Goal: Transaction & Acquisition: Obtain resource

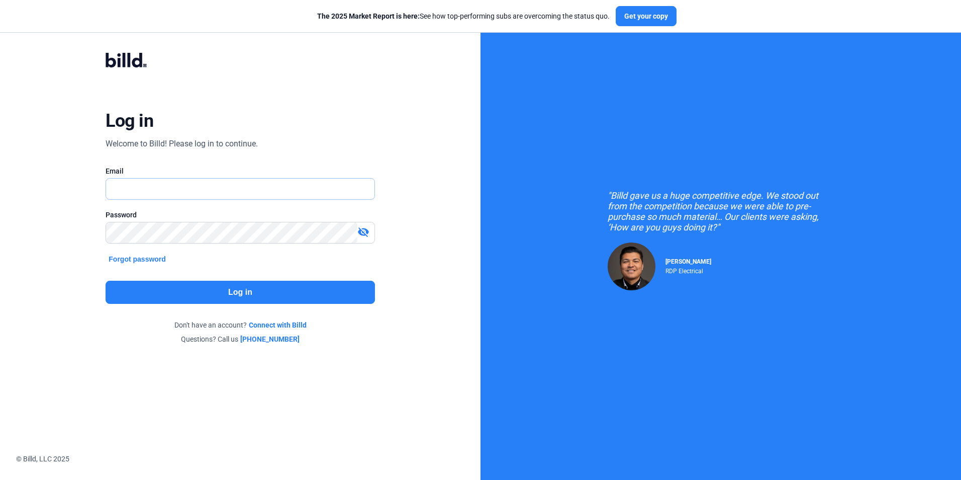
type input "[EMAIL_ADDRESS][DOMAIN_NAME]"
click at [262, 287] on button "Log in" at bounding box center [240, 292] width 269 height 23
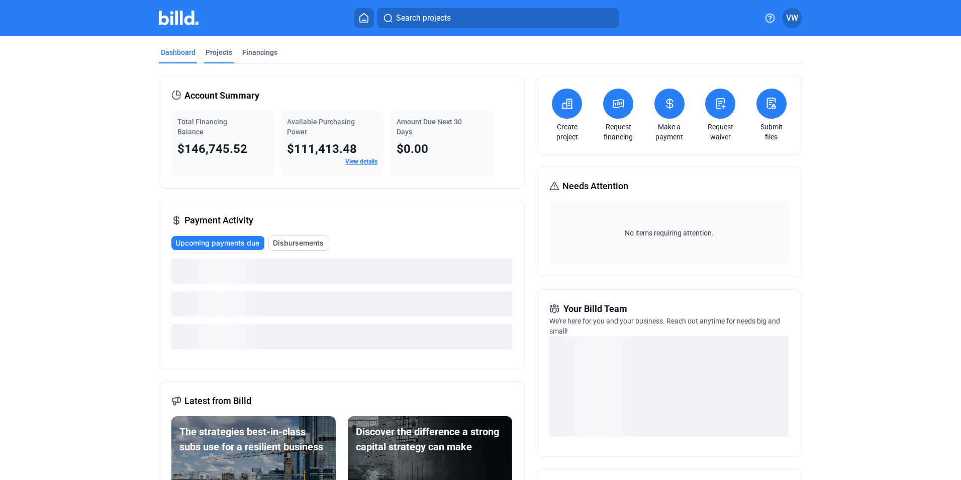
click at [217, 54] on div "Projects" at bounding box center [219, 52] width 27 height 10
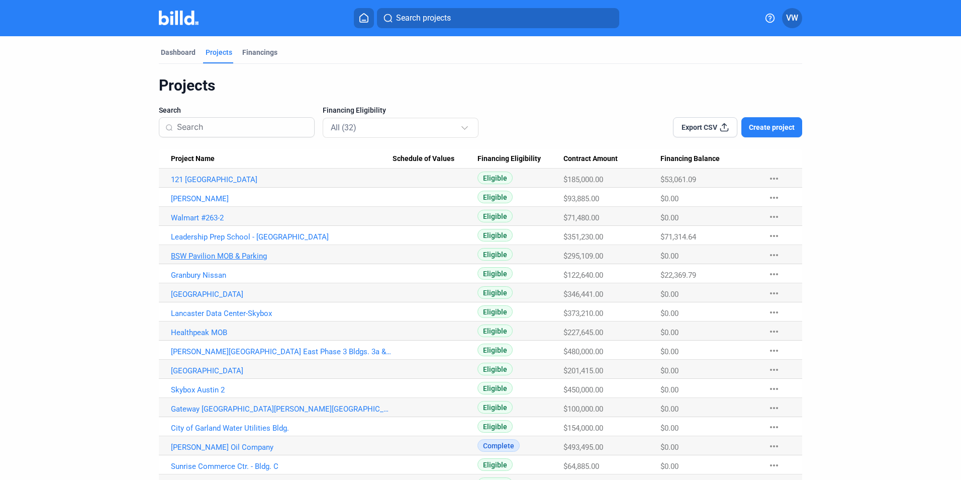
click at [208, 257] on link "BSW Pavilion MOB & Parking" at bounding box center [282, 255] width 222 height 9
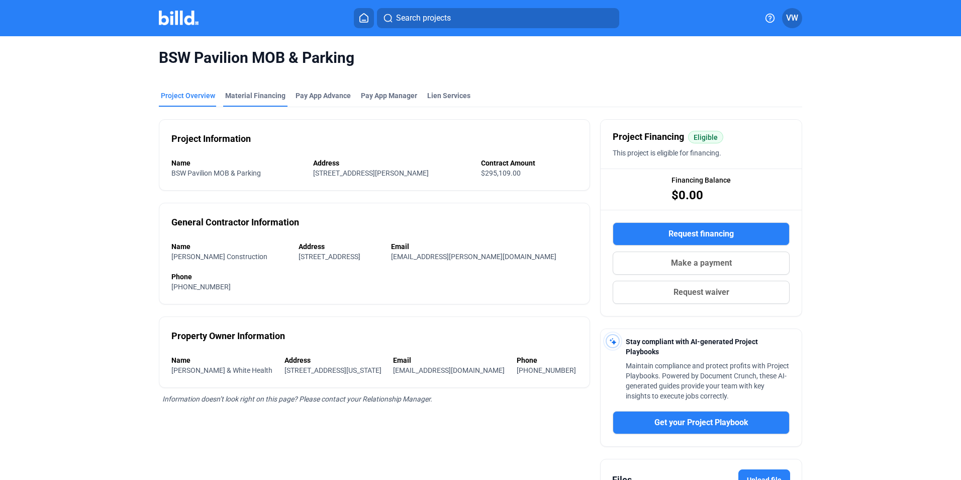
click at [261, 94] on div "Material Financing" at bounding box center [255, 96] width 60 height 10
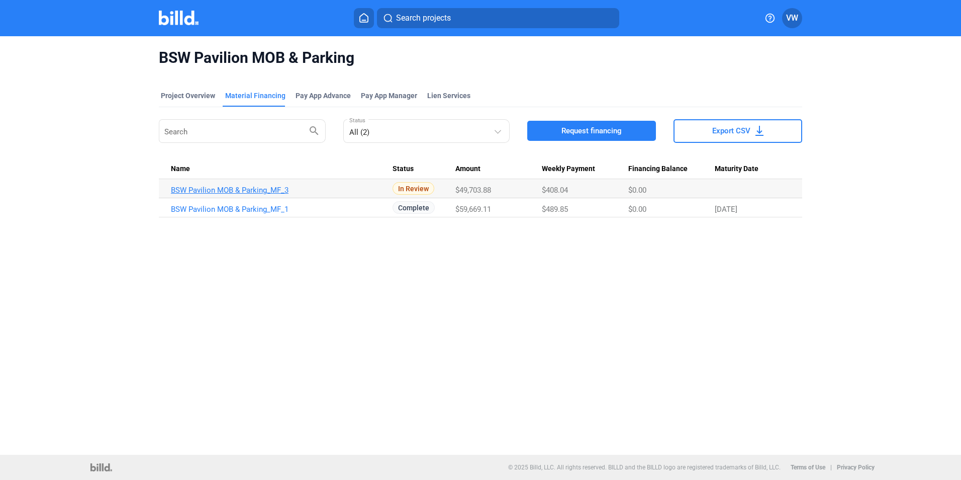
click at [255, 189] on link "BSW Pavilion MOB & Parking_MF_3" at bounding box center [282, 190] width 222 height 9
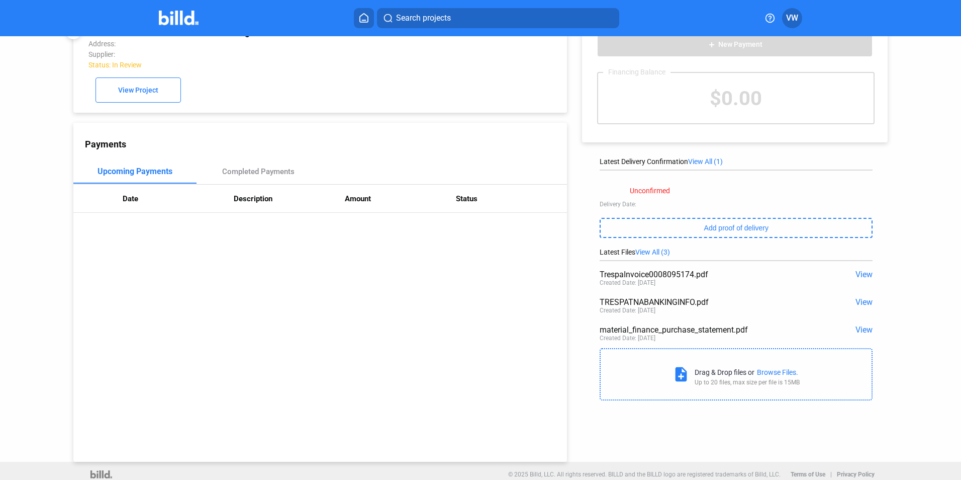
scroll to position [39, 0]
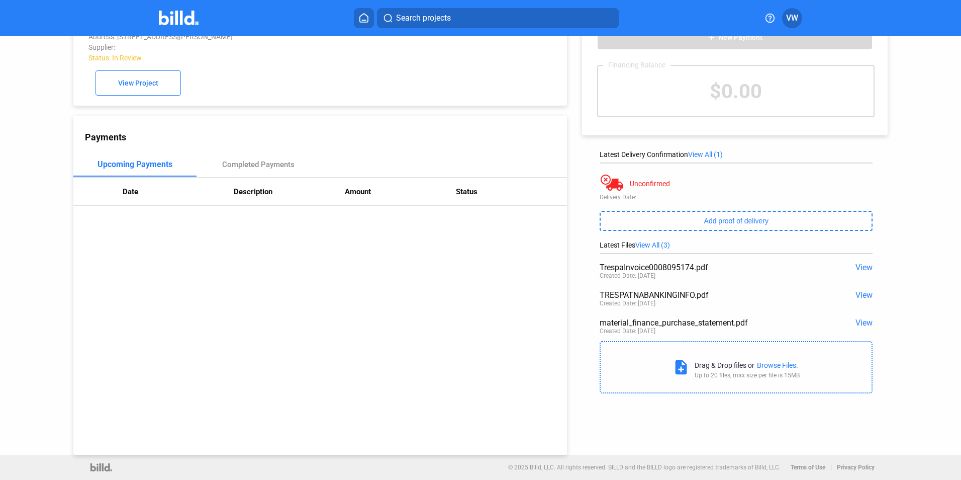
click at [858, 322] on span "View" at bounding box center [864, 323] width 17 height 10
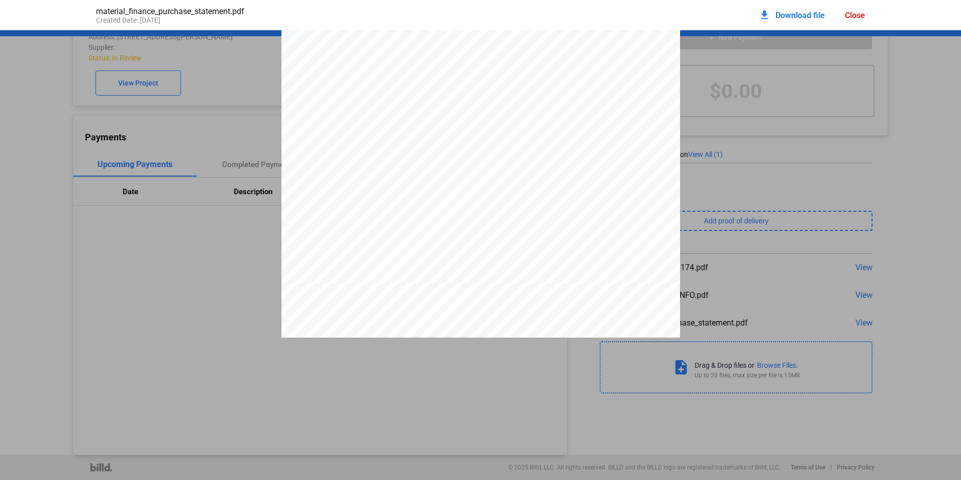
scroll to position [1011, 0]
click at [790, 18] on span "Download file" at bounding box center [800, 16] width 49 height 10
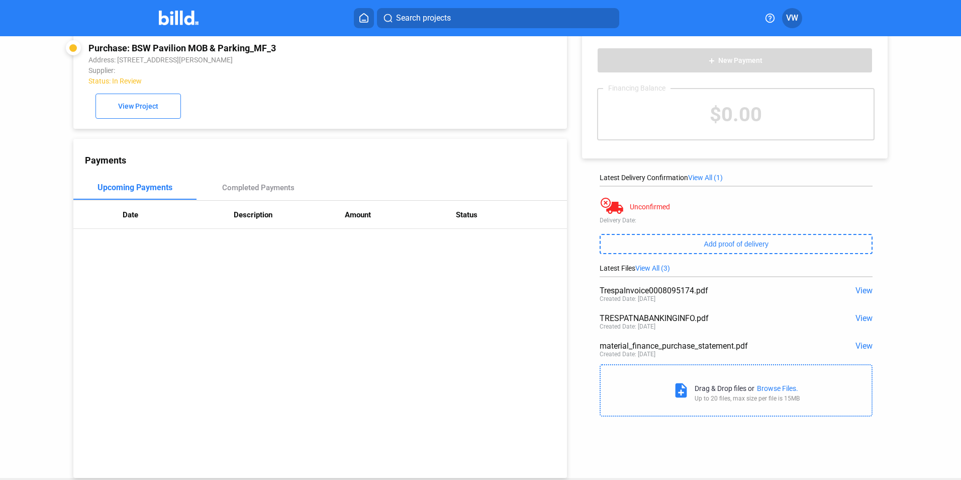
scroll to position [0, 0]
